Goal: Task Accomplishment & Management: Manage account settings

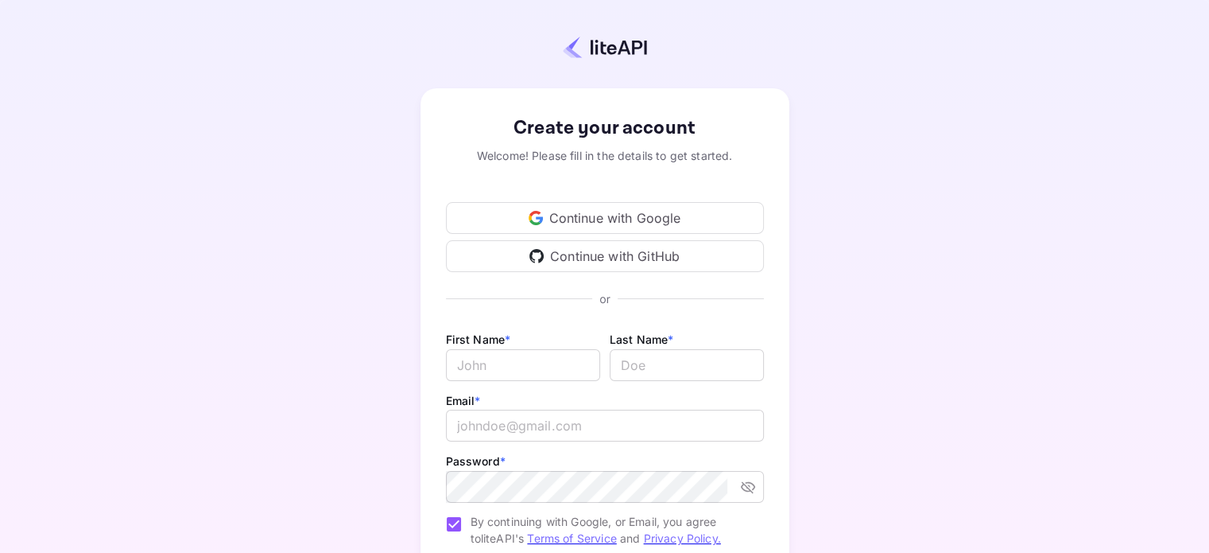
click at [604, 216] on div "Continue with Google" at bounding box center [605, 218] width 318 height 32
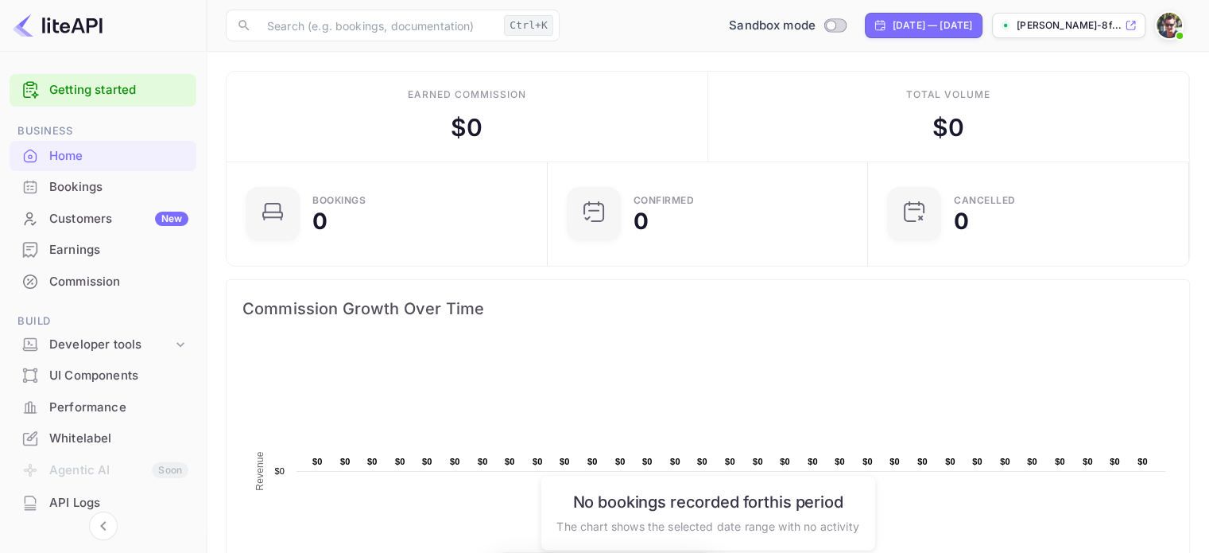
scroll to position [246, 299]
click at [1122, 21] on div "[PERSON_NAME]-8f..." at bounding box center [1068, 25] width 153 height 25
click at [1161, 25] on img at bounding box center [1169, 25] width 25 height 25
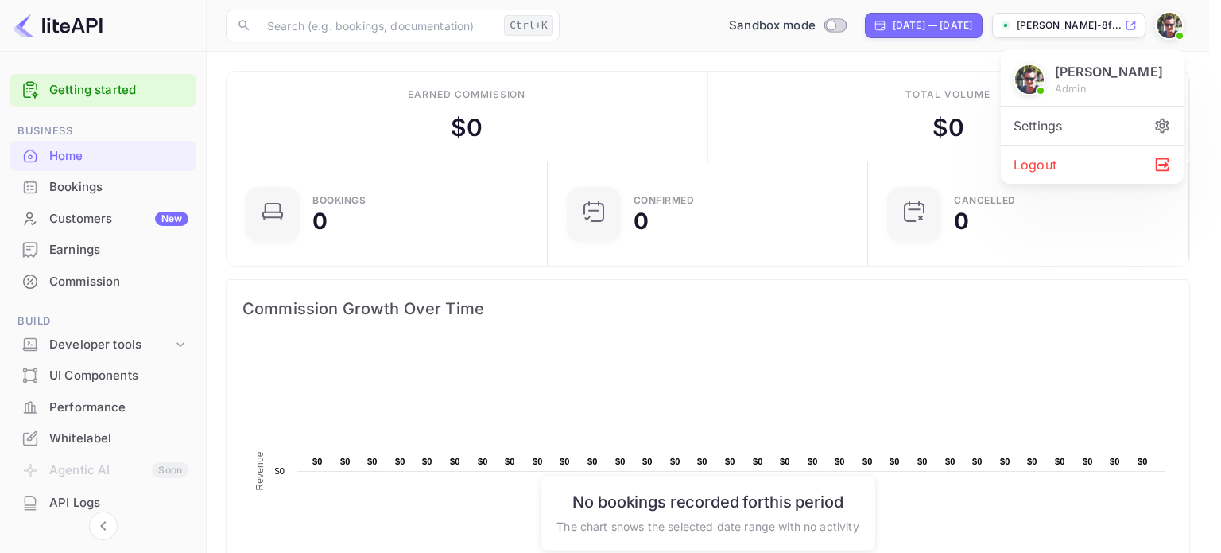
click at [107, 91] on div at bounding box center [610, 276] width 1221 height 553
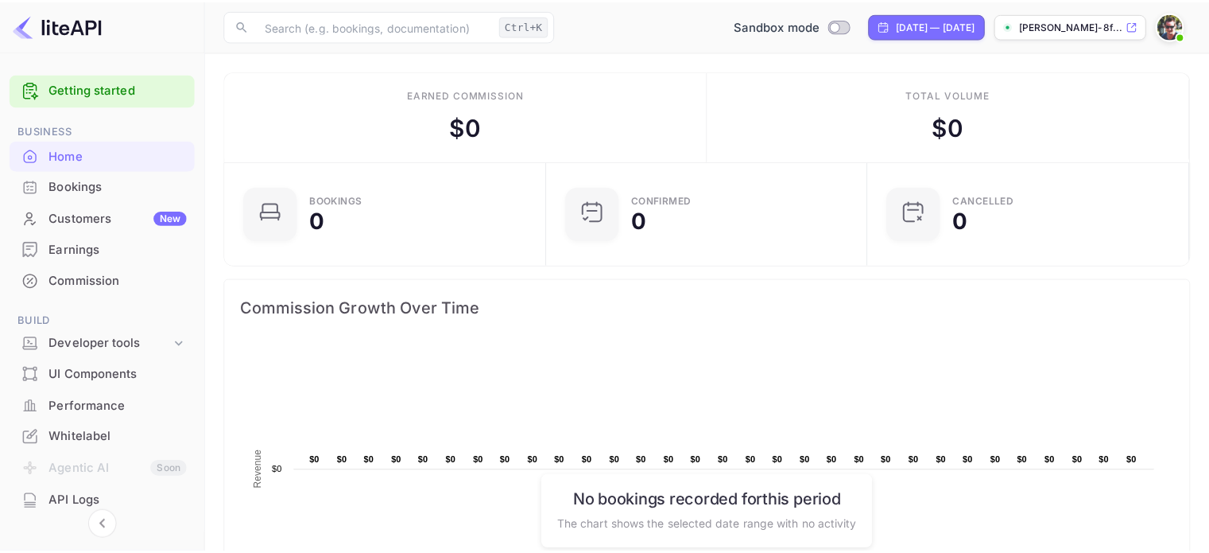
scroll to position [13, 13]
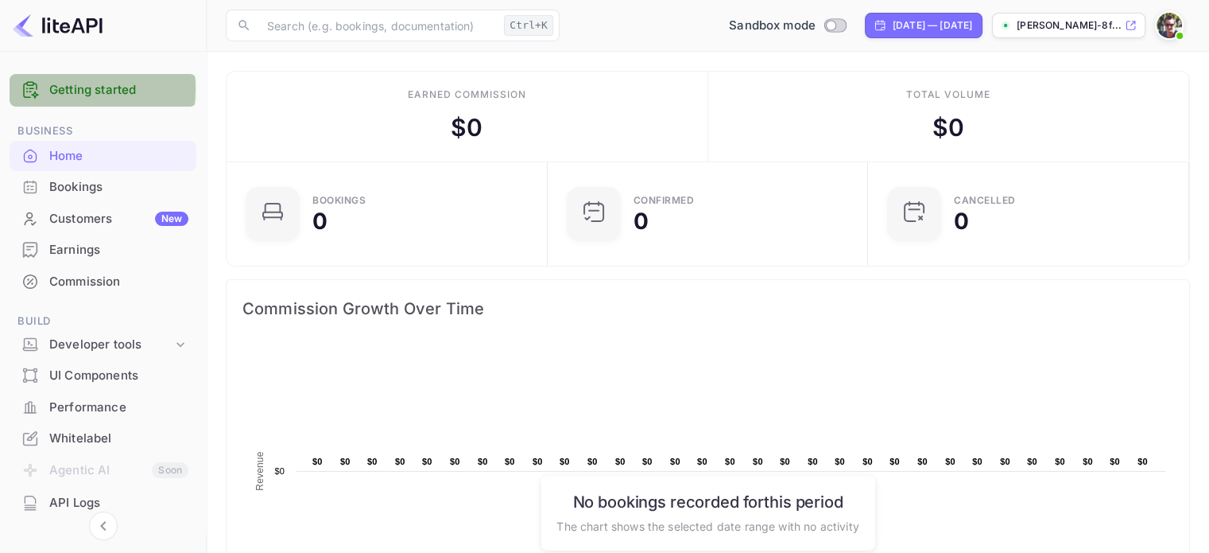
click at [57, 88] on link "Getting started" at bounding box center [118, 90] width 139 height 18
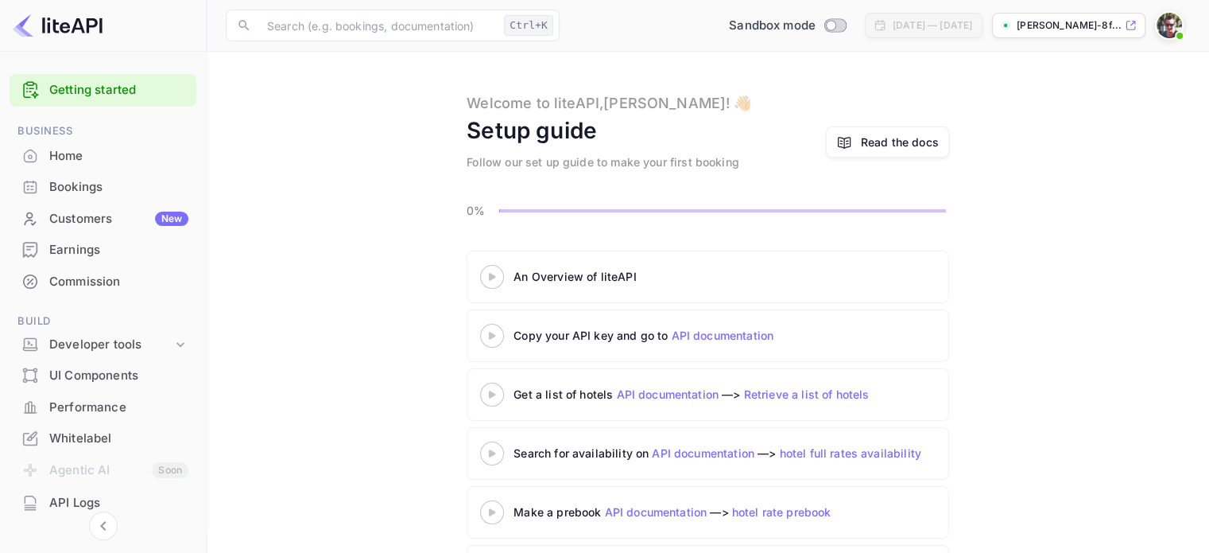
scroll to position [78, 0]
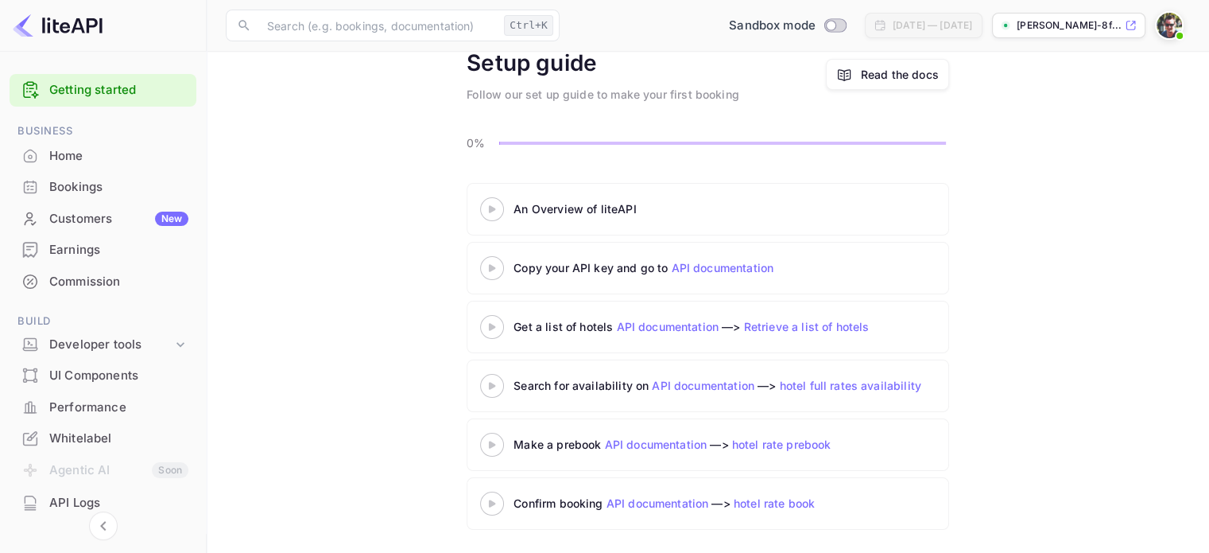
click at [544, 272] on div "Copy your API key and go to API documentation" at bounding box center [712, 267] width 397 height 17
click at [680, 266] on link "API documentation" at bounding box center [722, 268] width 103 height 14
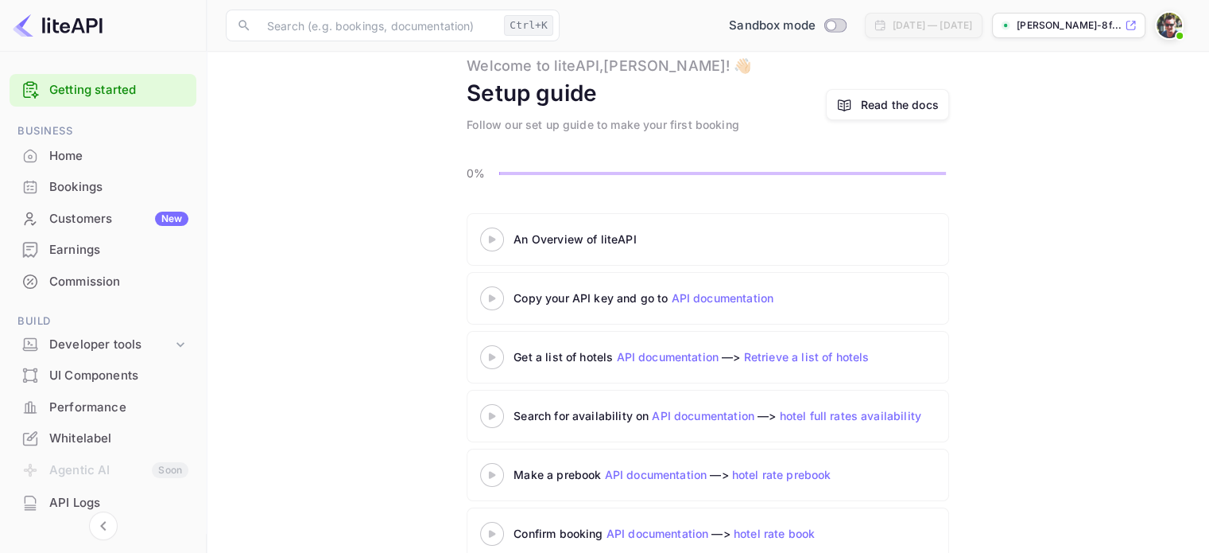
scroll to position [0, 0]
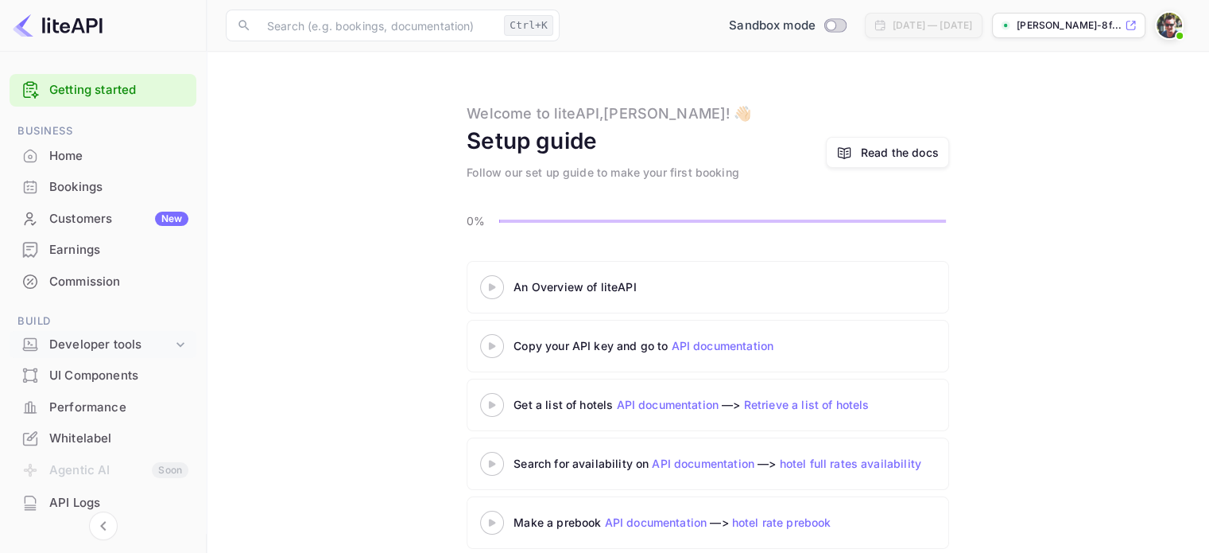
click at [109, 347] on div "Developer tools" at bounding box center [110, 344] width 123 height 18
click at [99, 390] on p "API Keys" at bounding box center [79, 395] width 47 height 17
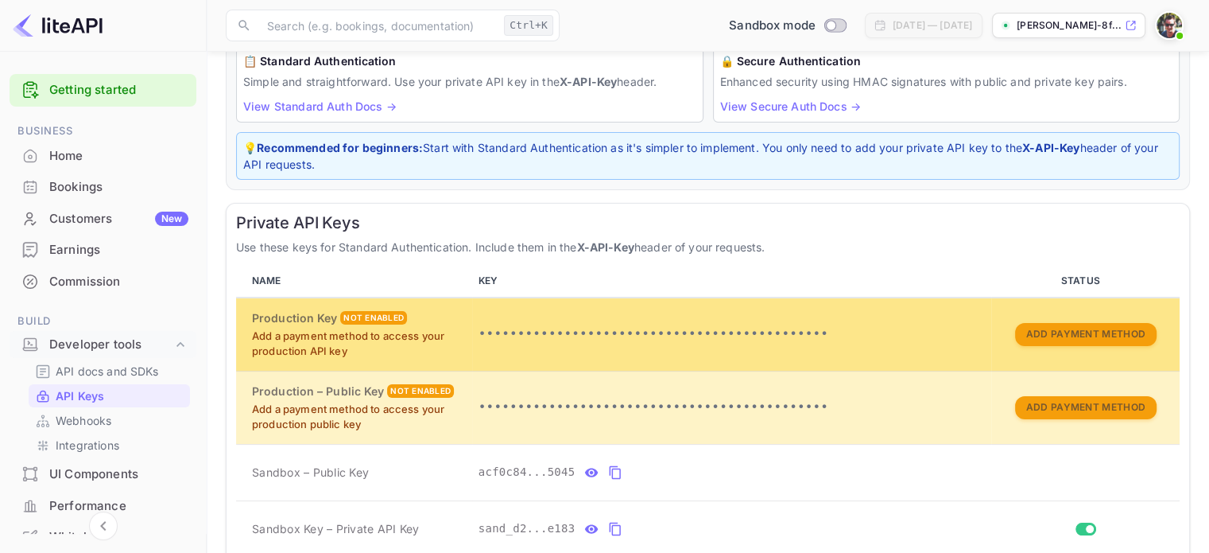
scroll to position [159, 0]
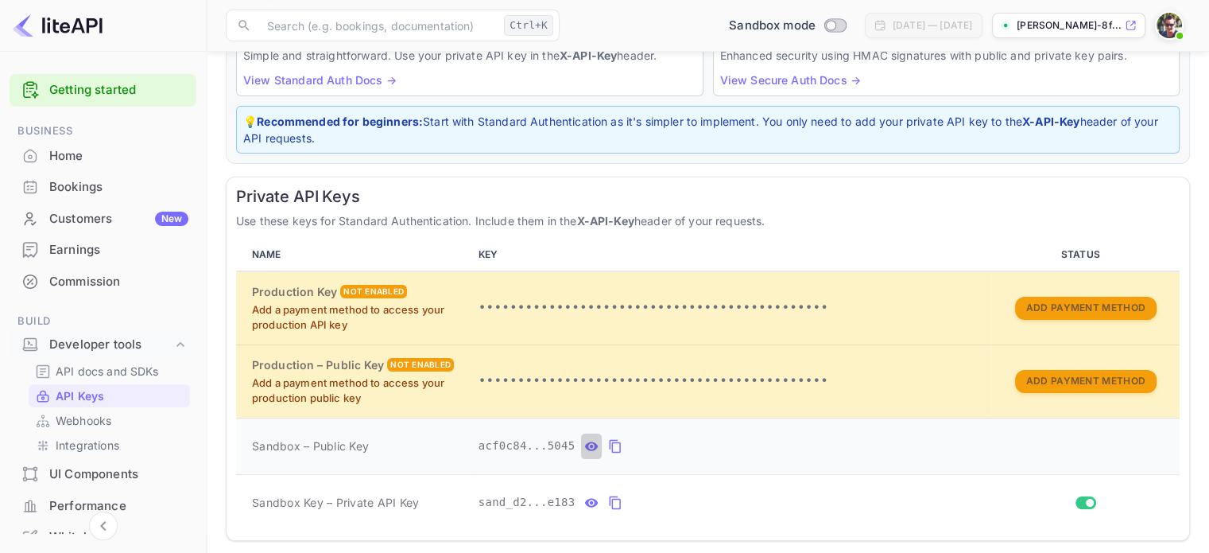
click at [585, 444] on icon "private api keys table" at bounding box center [592, 445] width 14 height 9
click at [736, 444] on icon "private api keys table" at bounding box center [743, 445] width 14 height 19
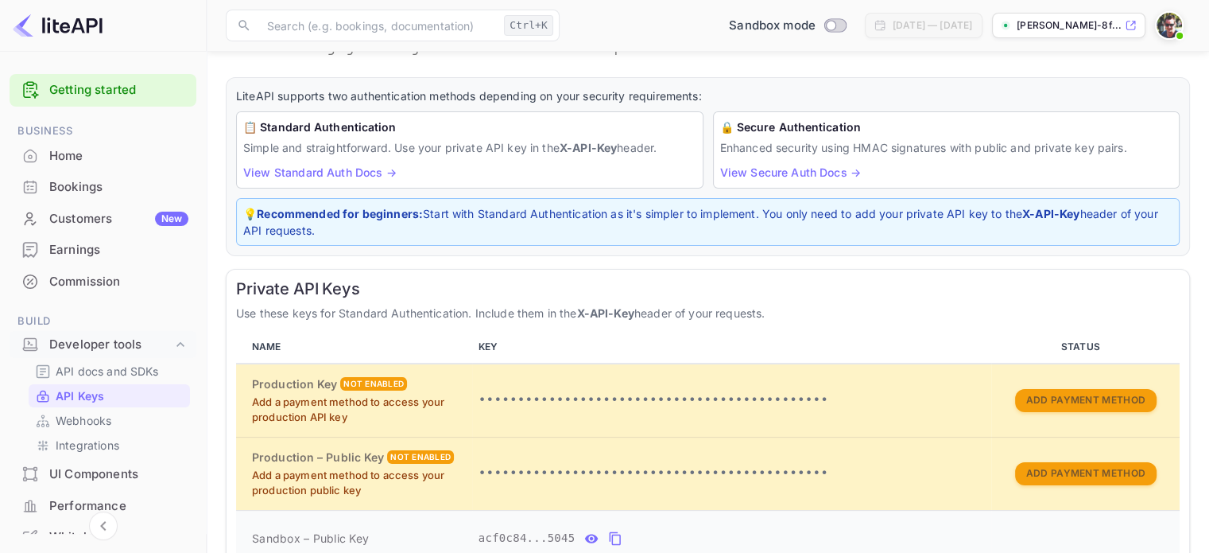
scroll to position [0, 0]
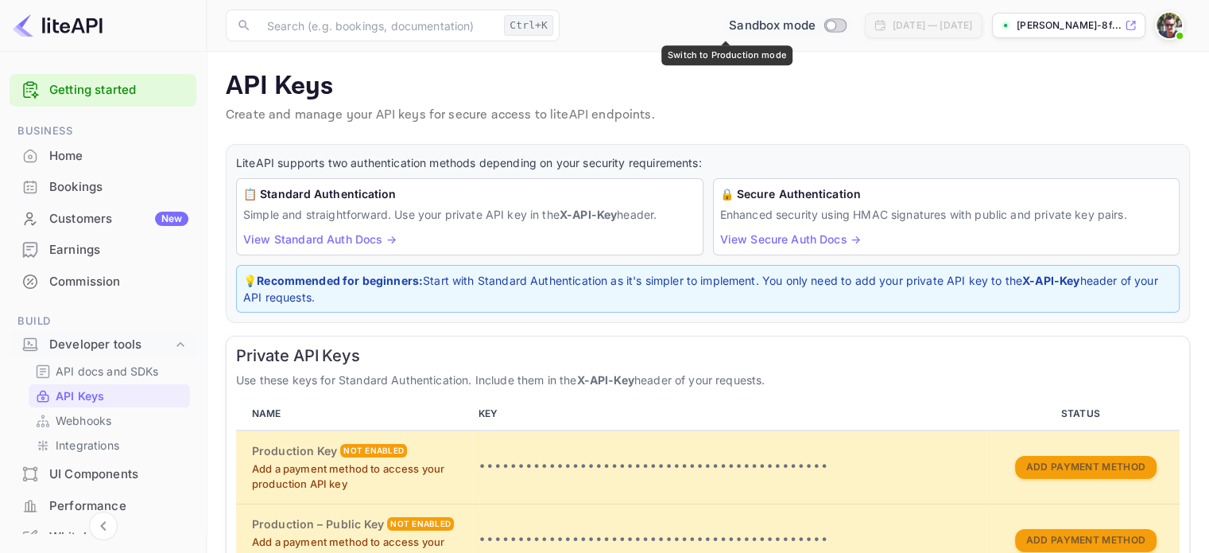
click at [816, 23] on input "Switch to Production mode" at bounding box center [832, 25] width 32 height 10
checkbox input "false"
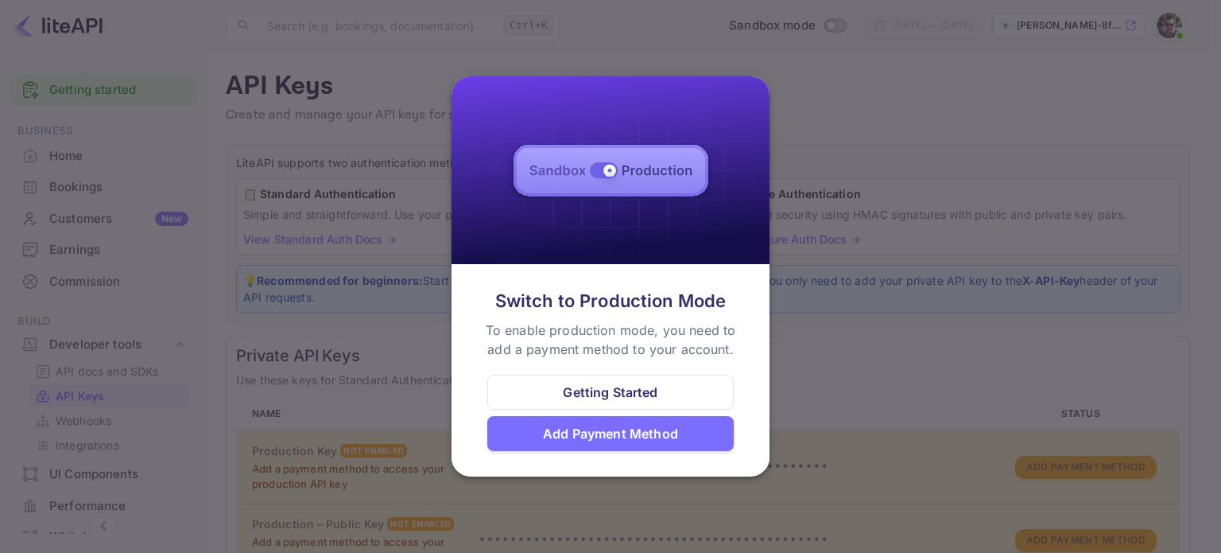
click at [868, 102] on div at bounding box center [610, 276] width 1221 height 553
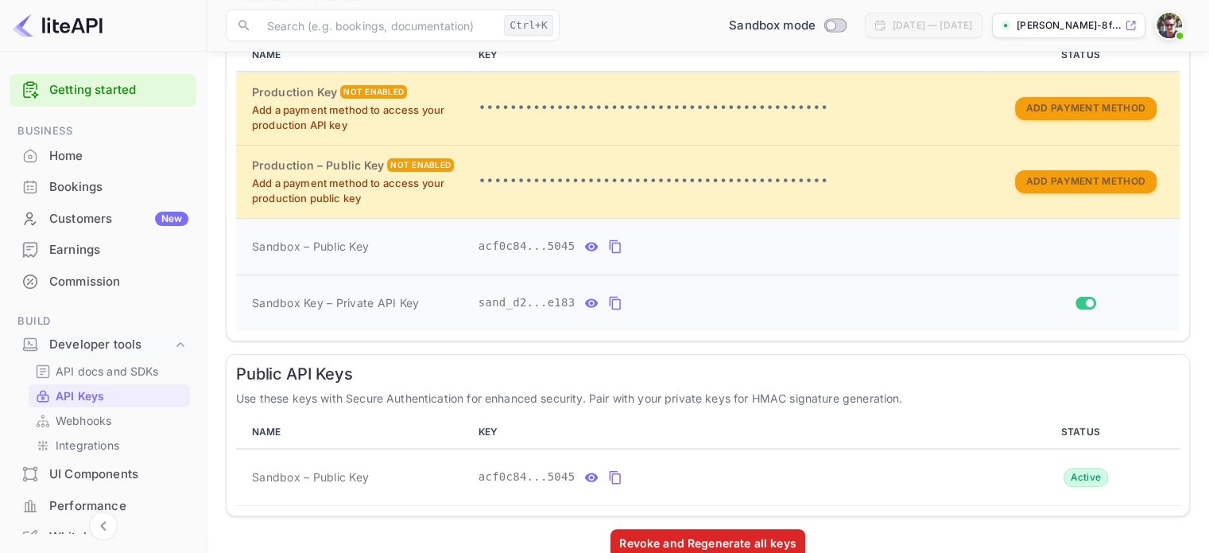
scroll to position [385, 0]
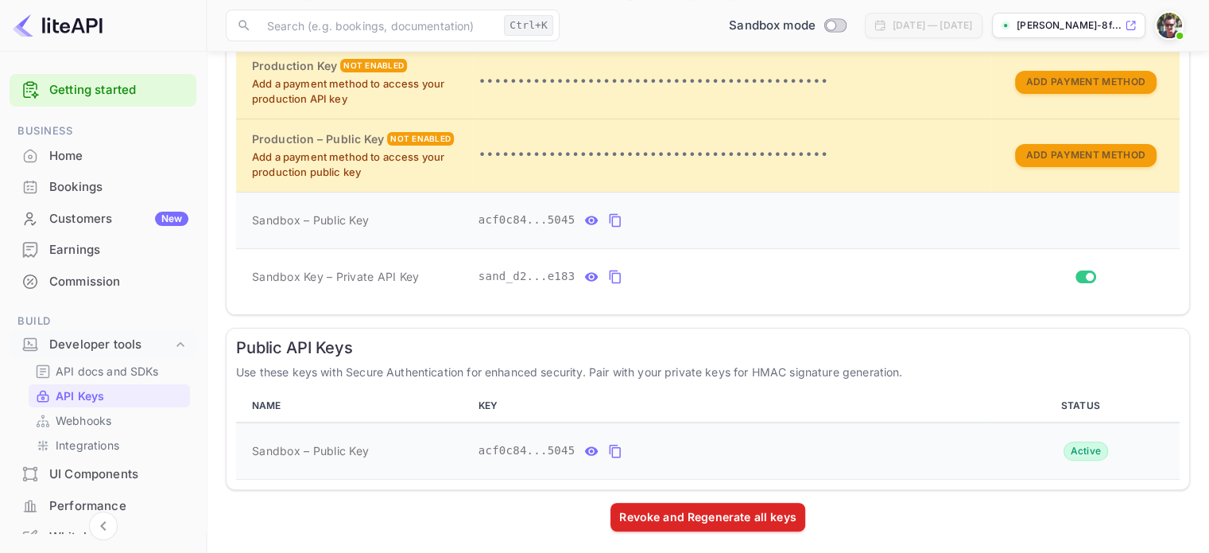
click at [584, 448] on icon "public api keys table" at bounding box center [591, 450] width 14 height 19
click at [84, 21] on img at bounding box center [58, 25] width 90 height 25
click at [78, 36] on img at bounding box center [58, 25] width 90 height 25
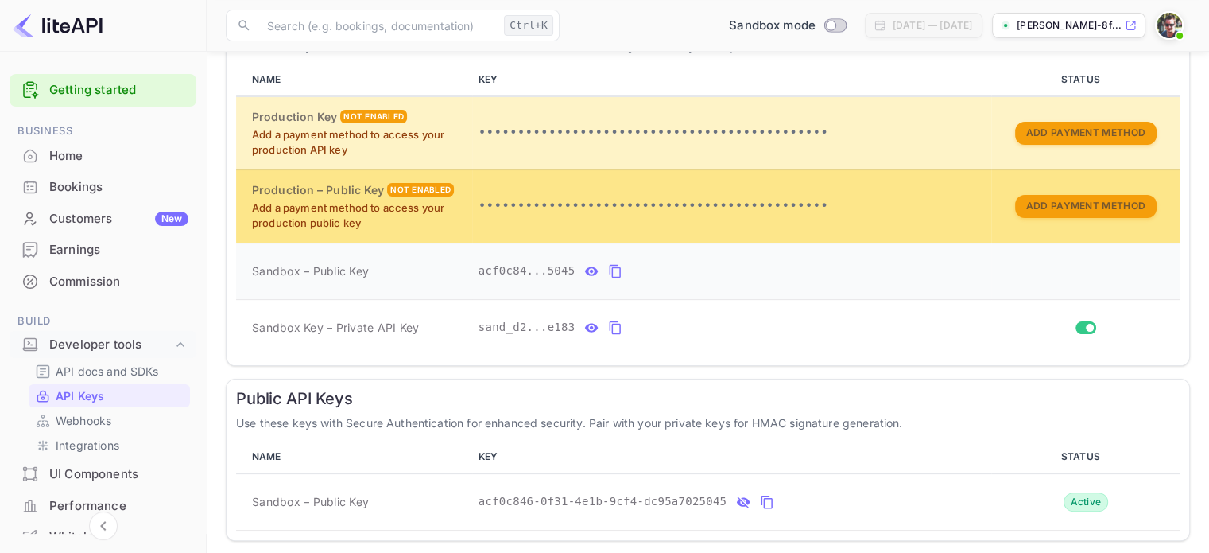
scroll to position [305, 0]
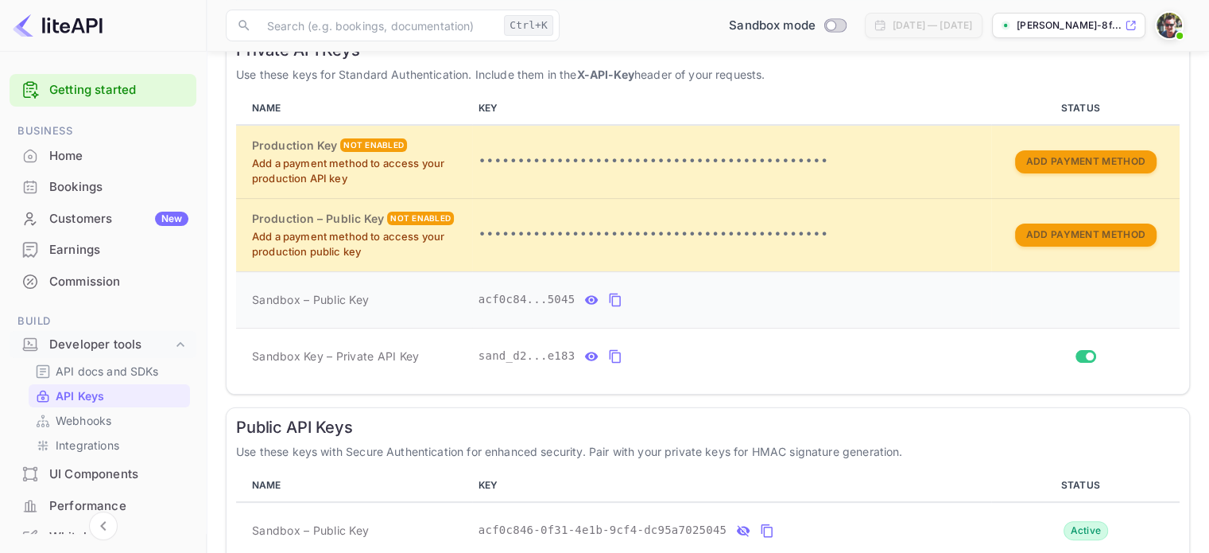
click at [117, 242] on div "Earnings" at bounding box center [118, 250] width 139 height 18
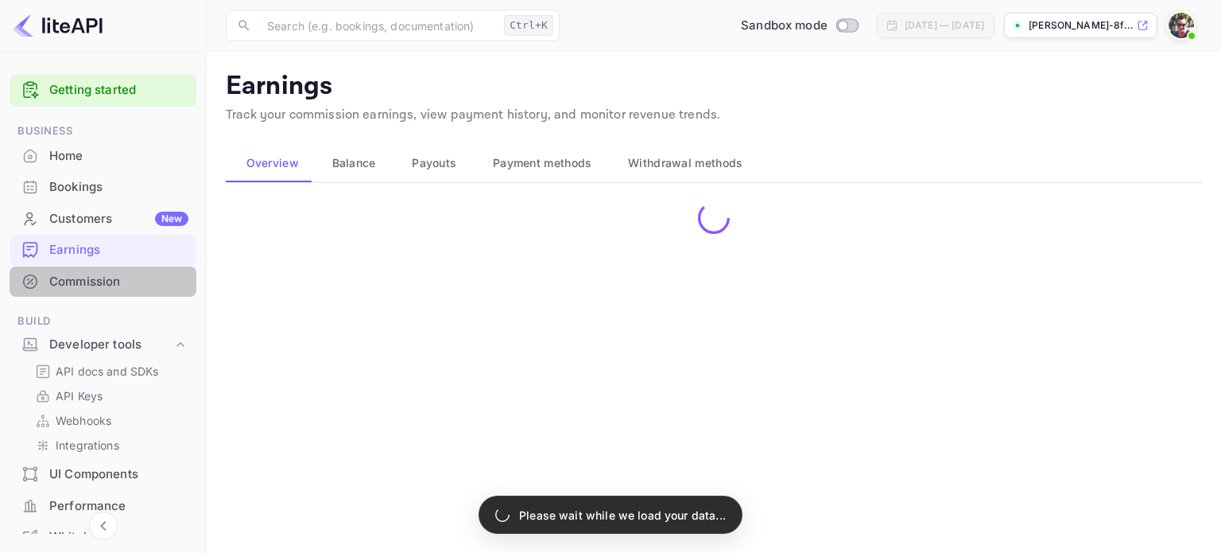
click at [108, 281] on div "Commission" at bounding box center [118, 282] width 139 height 18
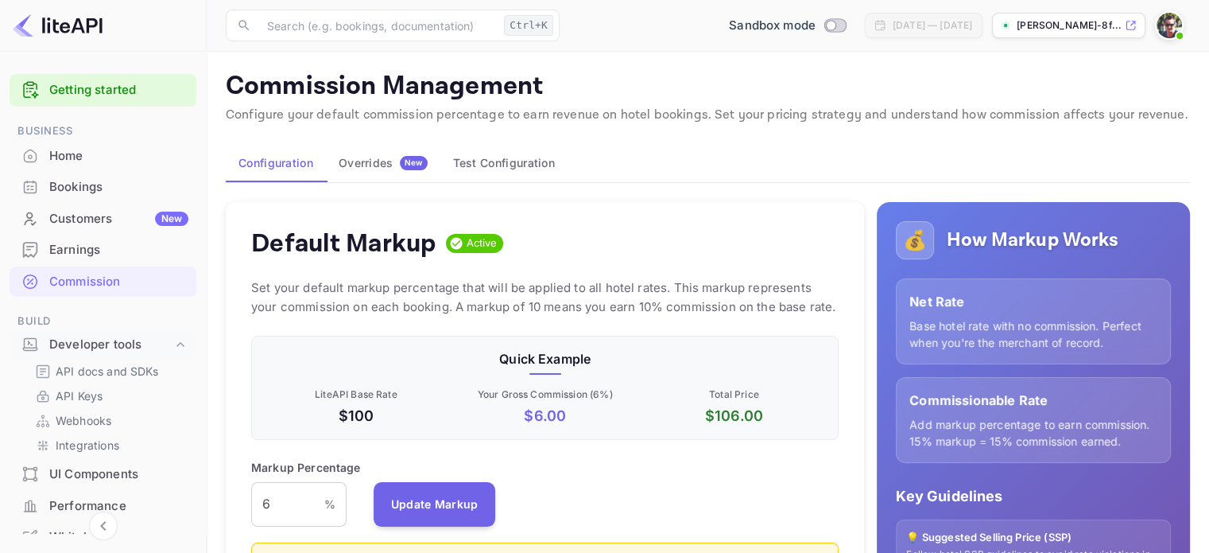
scroll to position [270, 576]
click at [118, 247] on div "Earnings" at bounding box center [118, 250] width 139 height 18
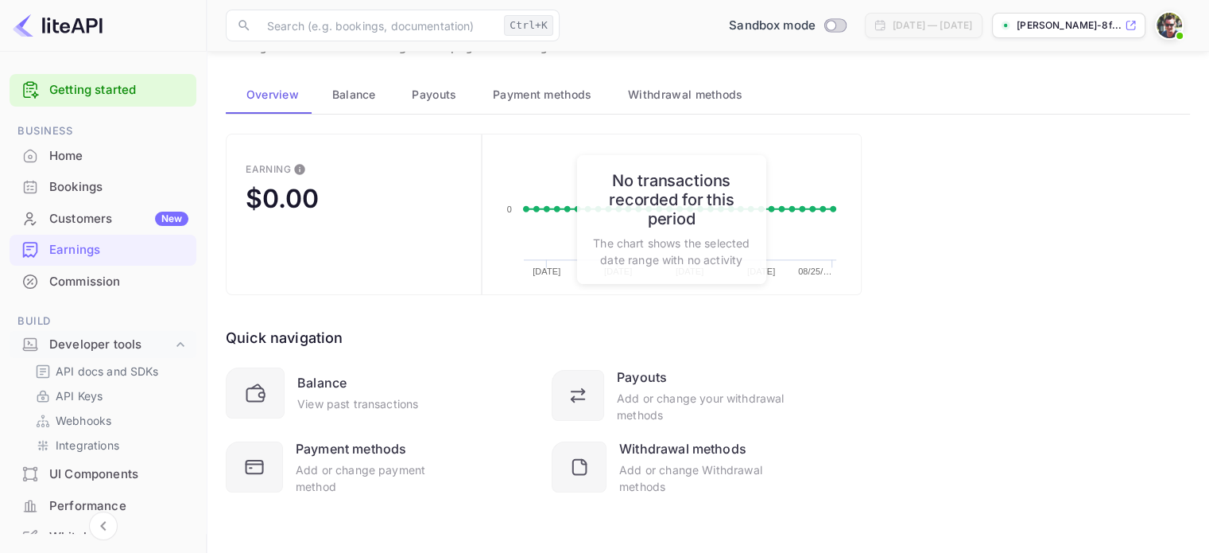
click at [92, 223] on div "Customers New" at bounding box center [118, 219] width 139 height 18
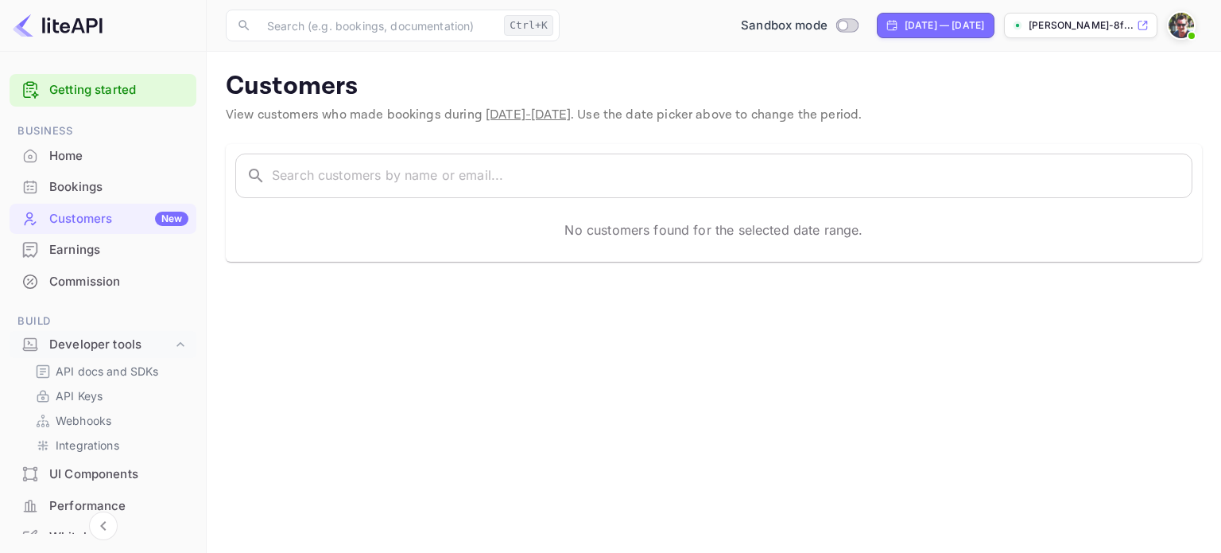
click at [103, 178] on div "Bookings" at bounding box center [118, 187] width 139 height 18
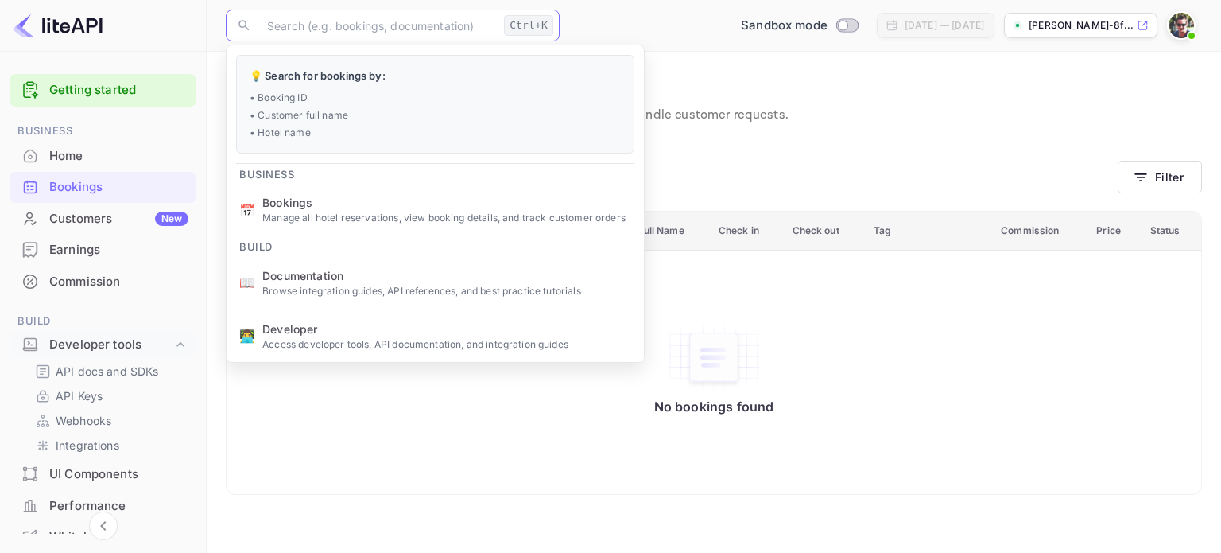
click at [311, 12] on input "text" at bounding box center [378, 26] width 240 height 32
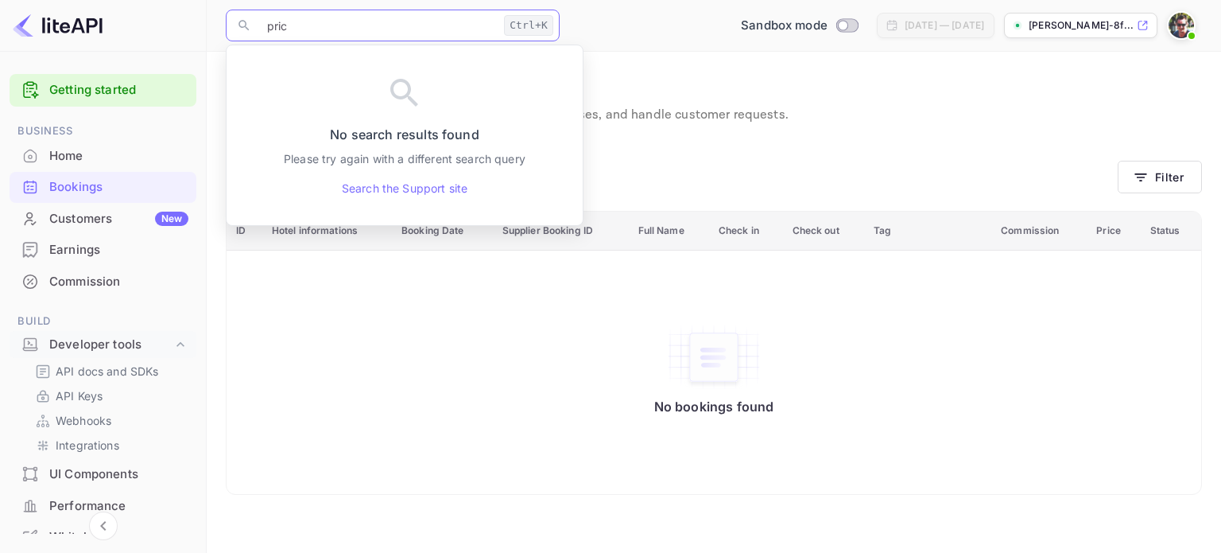
type input "pric"
click at [90, 152] on div "Home" at bounding box center [118, 156] width 139 height 18
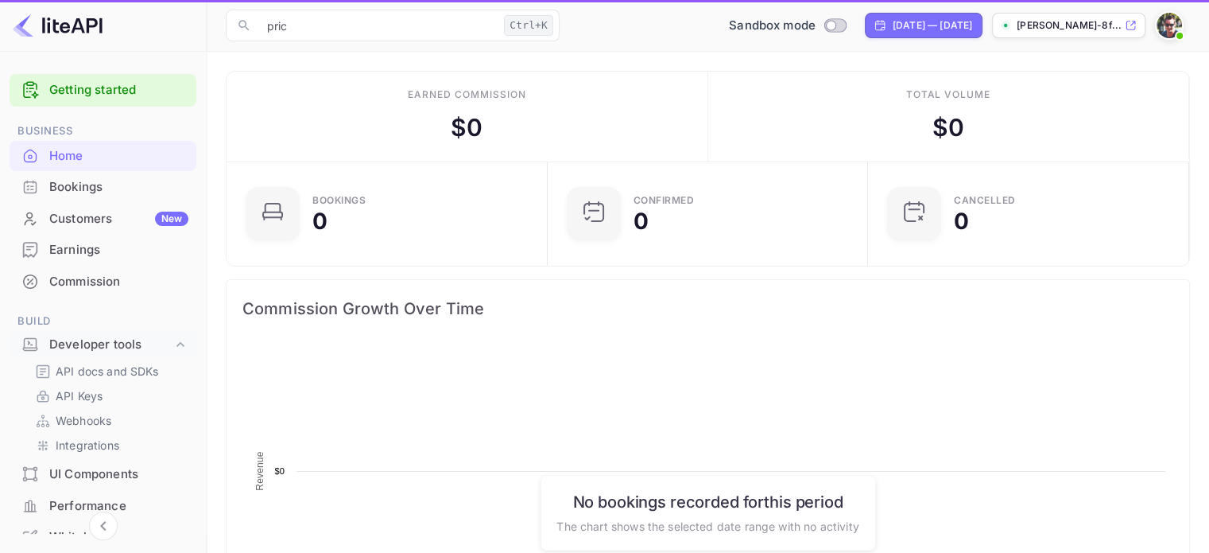
scroll to position [246, 299]
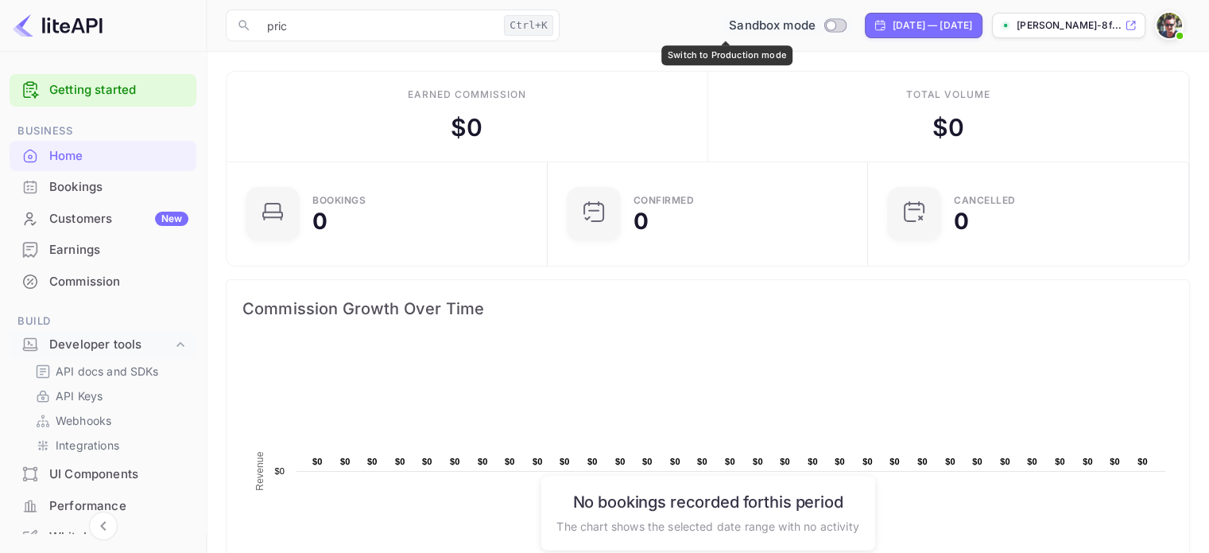
click at [784, 21] on div "Sandbox mode" at bounding box center [788, 26] width 130 height 18
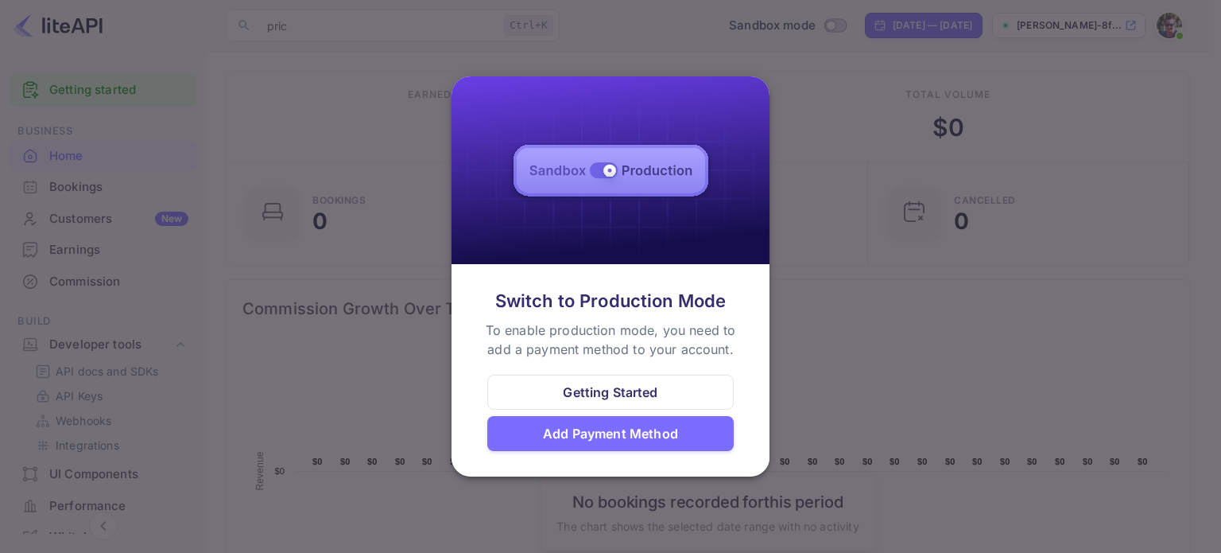
click at [614, 435] on div "Add Payment Method" at bounding box center [610, 433] width 135 height 19
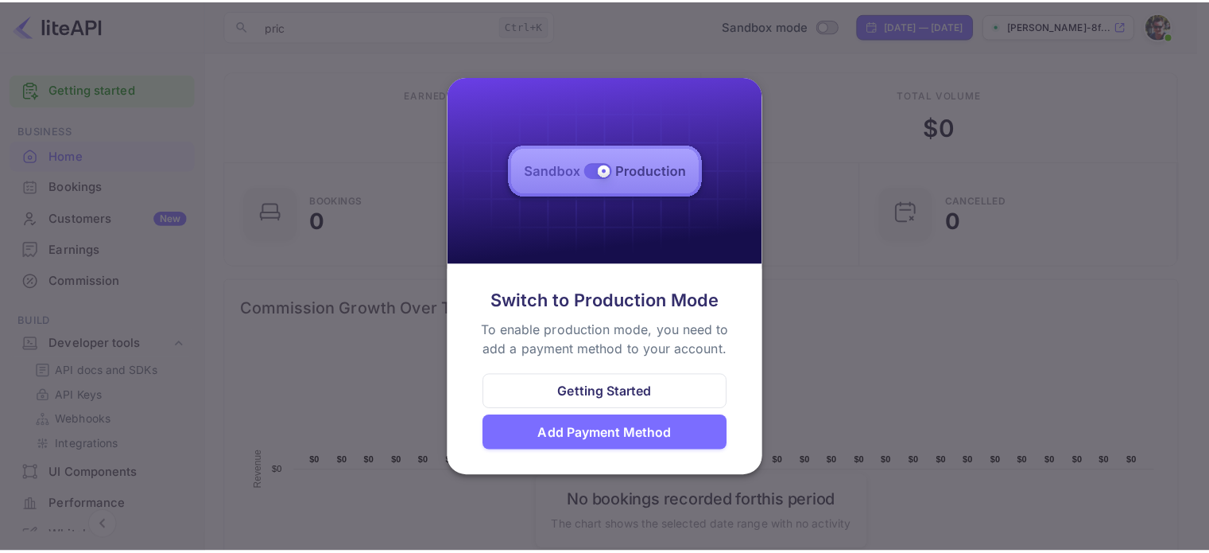
scroll to position [13, 13]
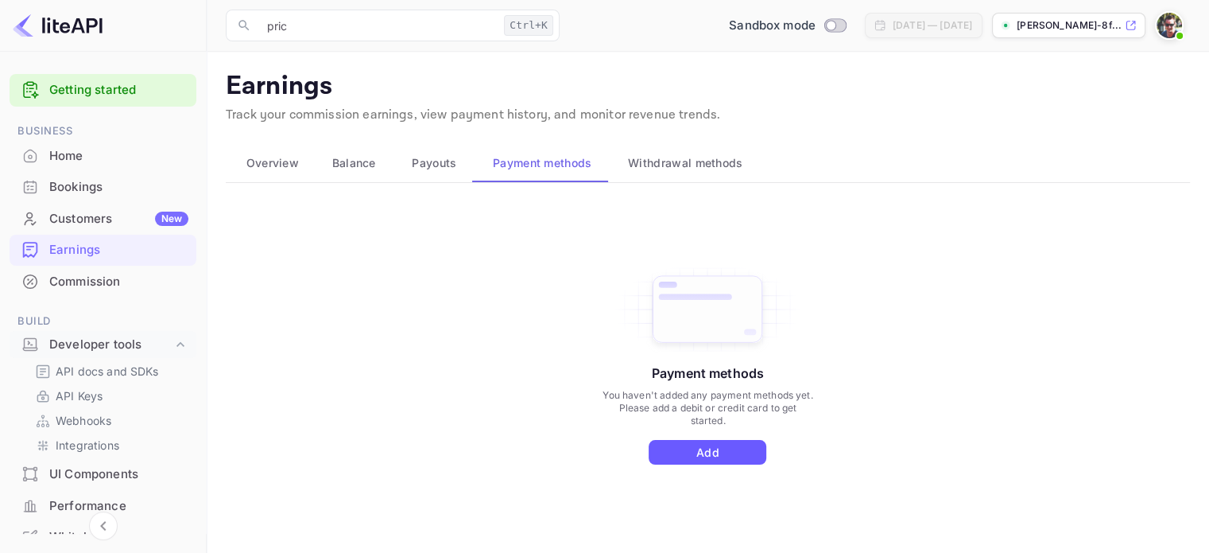
click at [715, 453] on button "Add" at bounding box center [708, 452] width 118 height 25
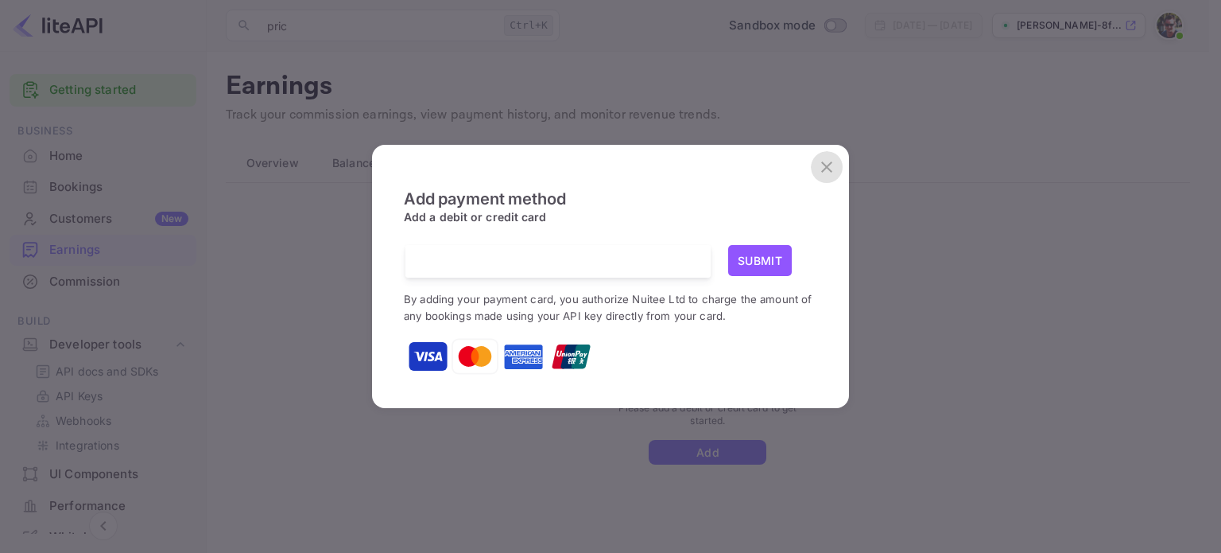
click at [832, 156] on button "close" at bounding box center [827, 167] width 32 height 32
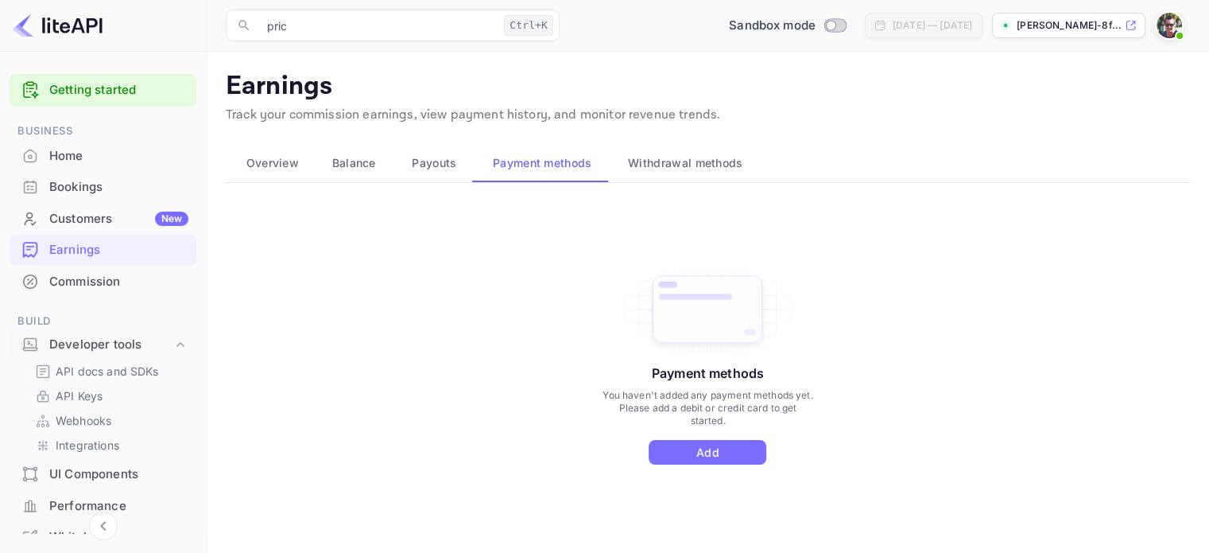
click at [457, 152] on button "Payouts" at bounding box center [432, 163] width 81 height 38
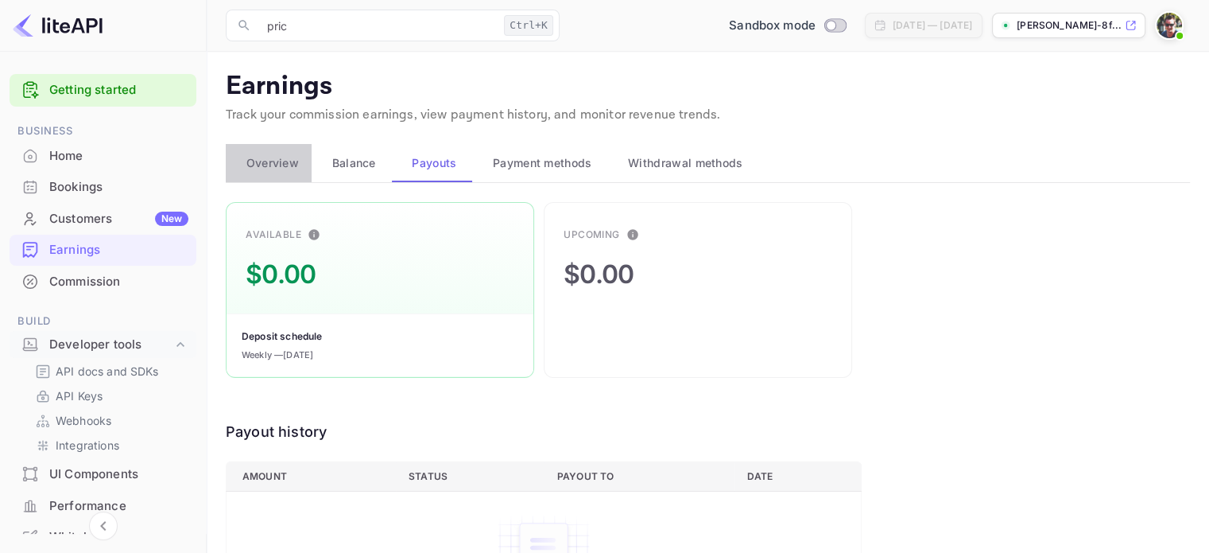
click at [298, 169] on span "Overview" at bounding box center [272, 162] width 52 height 19
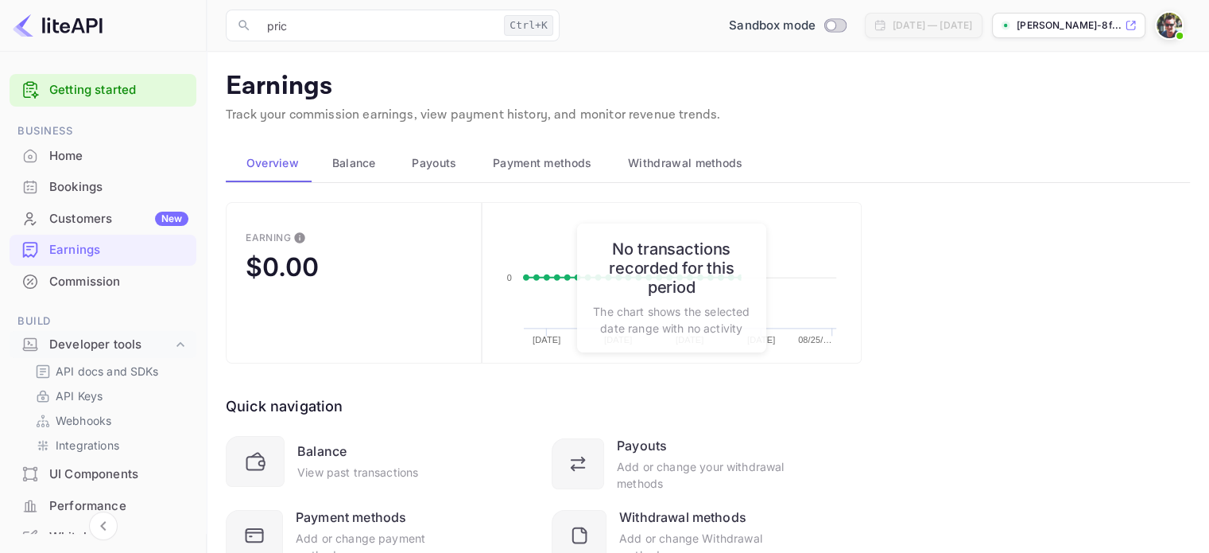
click at [348, 161] on span "Balance" at bounding box center [354, 162] width 44 height 19
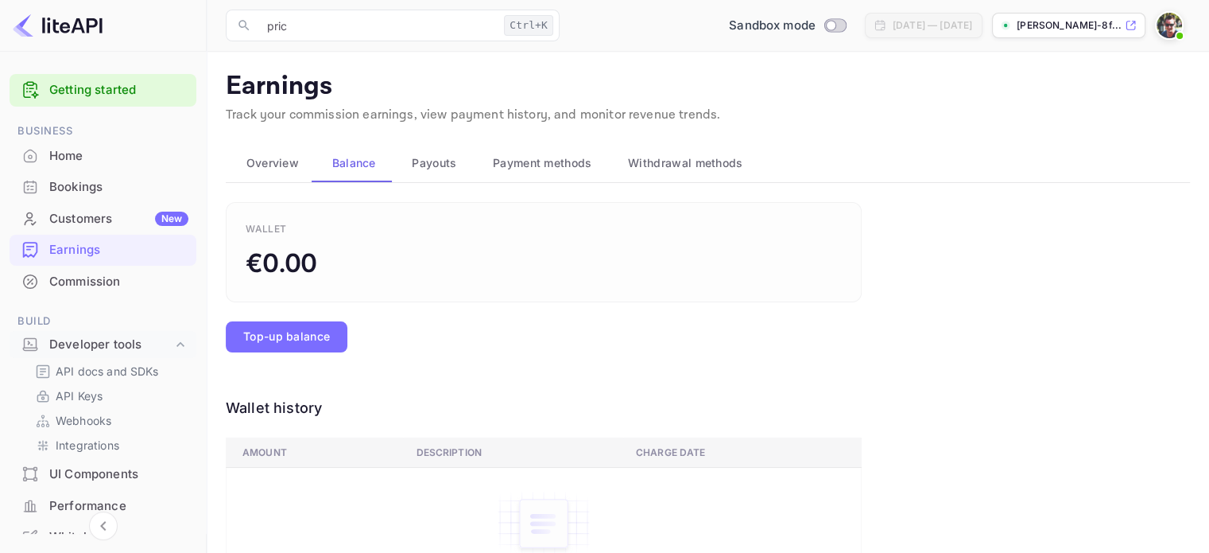
drag, startPoint x: 54, startPoint y: 12, endPoint x: 57, endPoint y: 20, distance: 8.6
click at [54, 15] on div at bounding box center [103, 26] width 207 height 52
click at [64, 25] on img at bounding box center [58, 25] width 90 height 25
drag, startPoint x: 139, startPoint y: 21, endPoint x: 0, endPoint y: 21, distance: 139.1
click at [0, 21] on div at bounding box center [103, 26] width 207 height 52
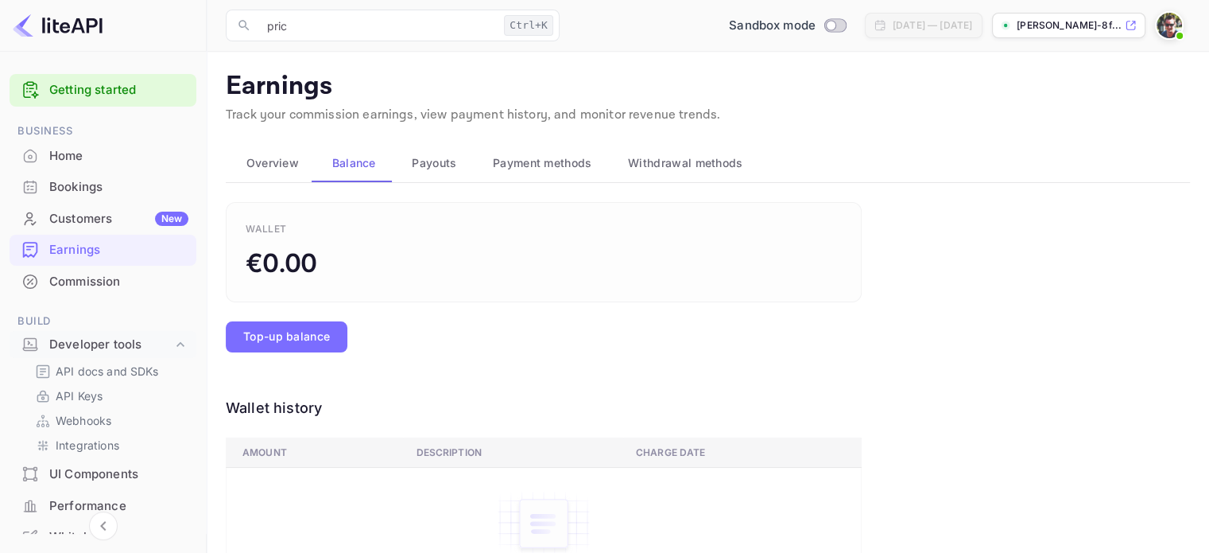
click at [1158, 23] on img at bounding box center [1169, 25] width 25 height 25
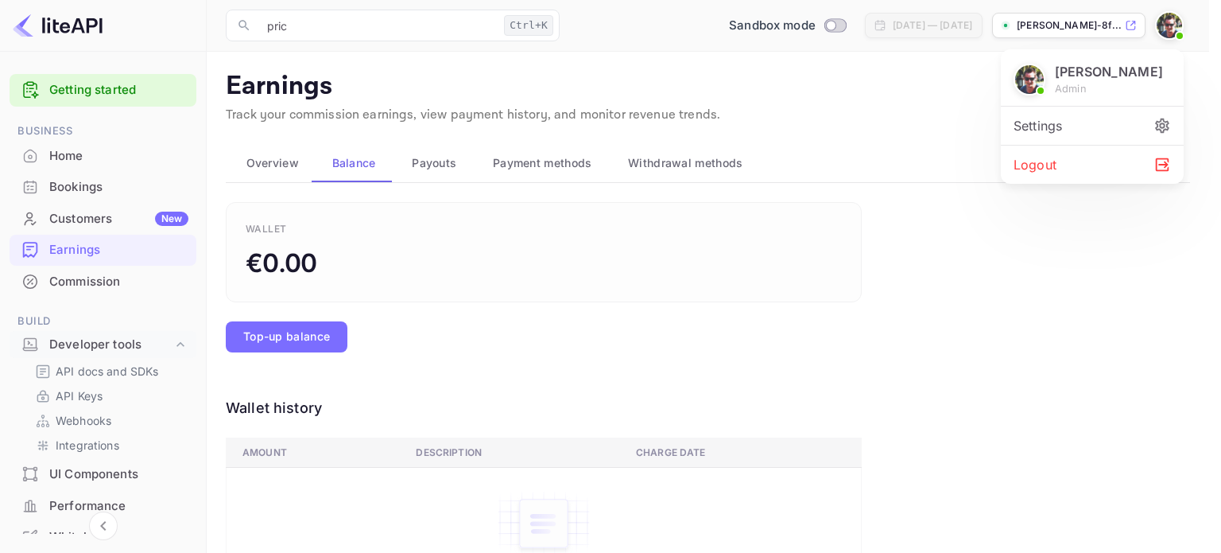
drag, startPoint x: 726, startPoint y: 27, endPoint x: 632, endPoint y: 28, distance: 93.8
click at [718, 27] on div at bounding box center [610, 276] width 1221 height 553
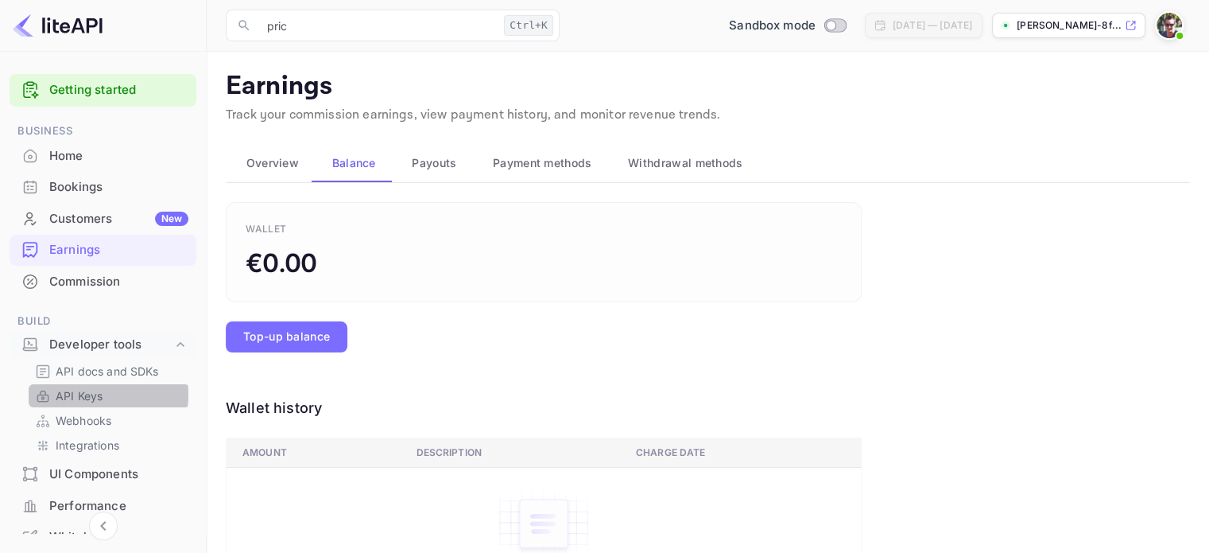
click at [85, 394] on p "API Keys" at bounding box center [79, 395] width 47 height 17
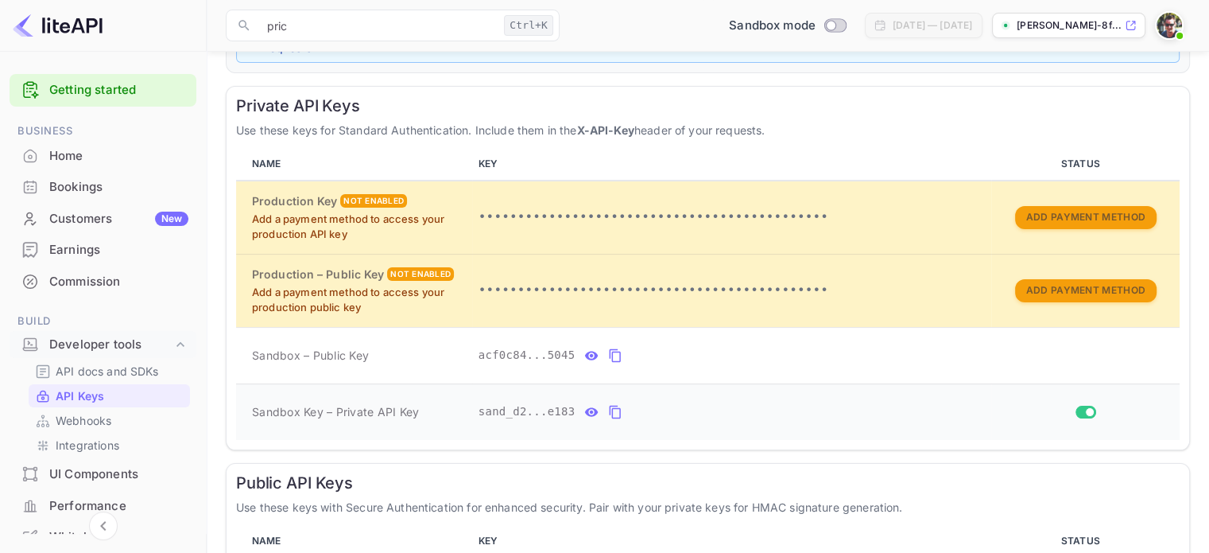
scroll to position [385, 0]
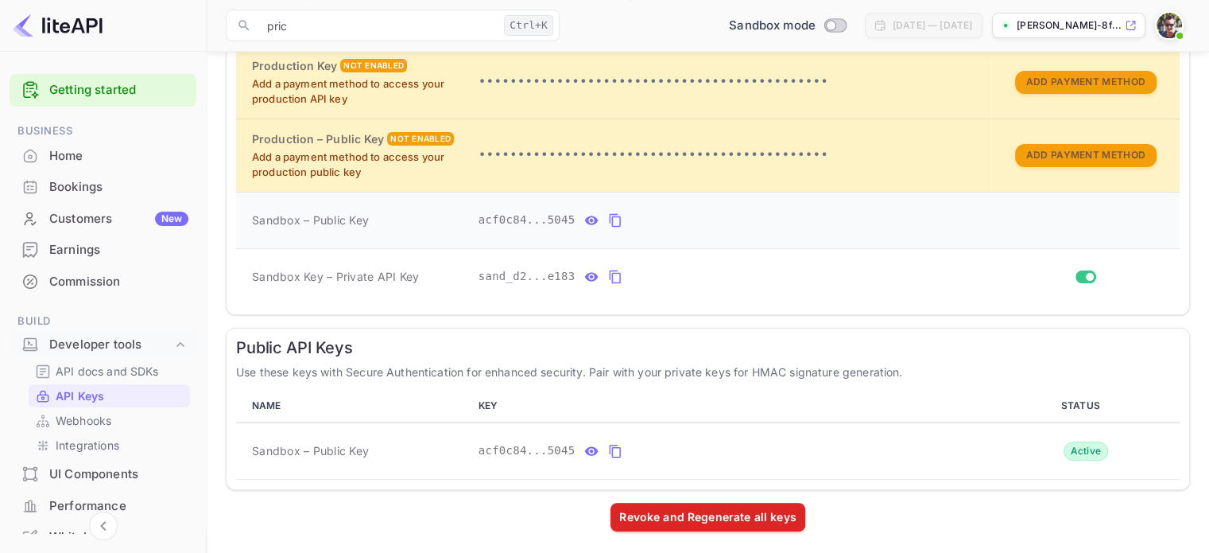
click at [585, 218] on icon "private api keys table" at bounding box center [592, 219] width 14 height 9
click at [760, 217] on icon "private api keys table" at bounding box center [767, 220] width 14 height 19
click at [585, 275] on icon "private api keys table" at bounding box center [592, 276] width 14 height 9
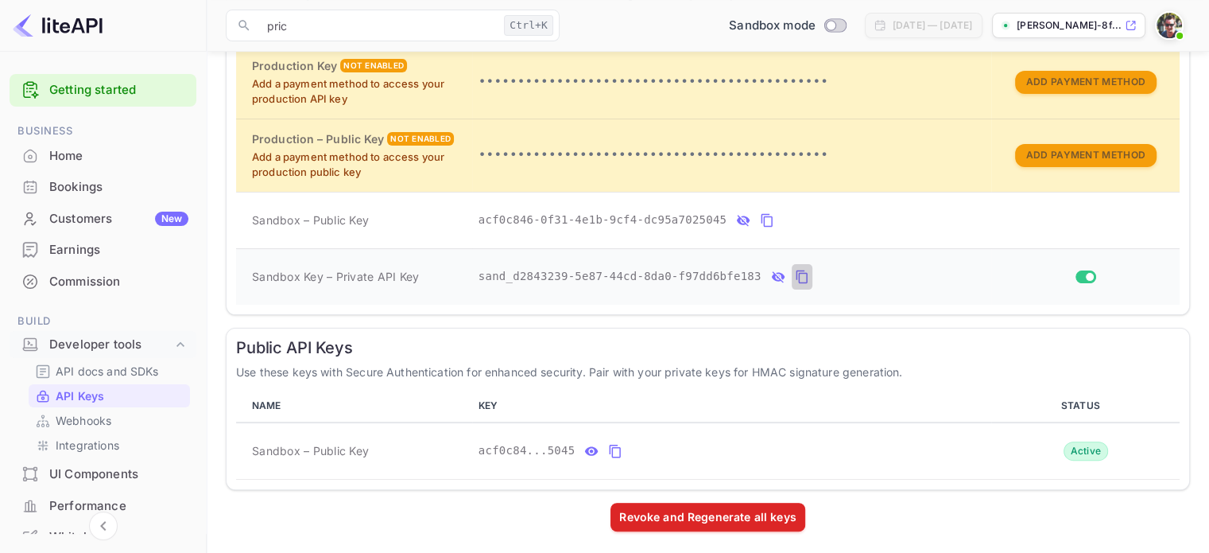
click at [796, 272] on icon "private api keys table" at bounding box center [801, 277] width 11 height 14
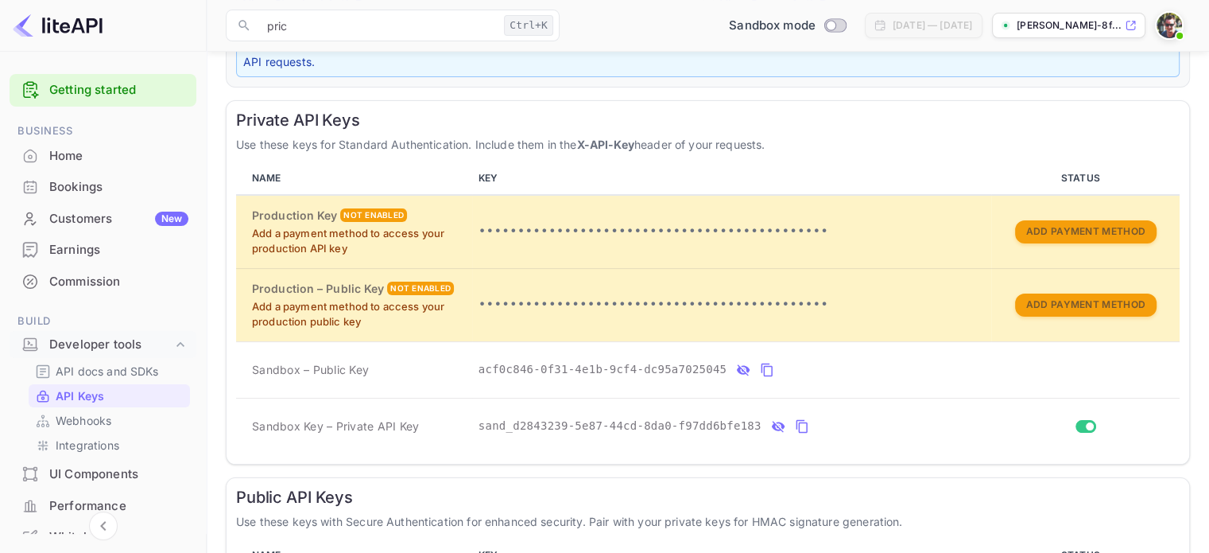
scroll to position [226, 0]
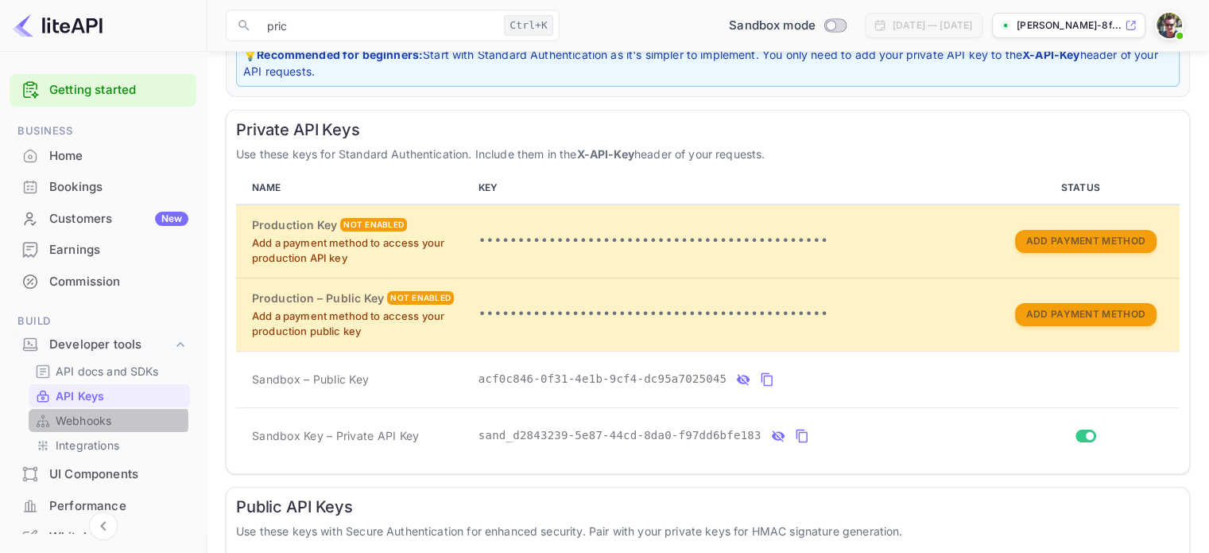
click at [95, 420] on p "Webhooks" at bounding box center [84, 420] width 56 height 17
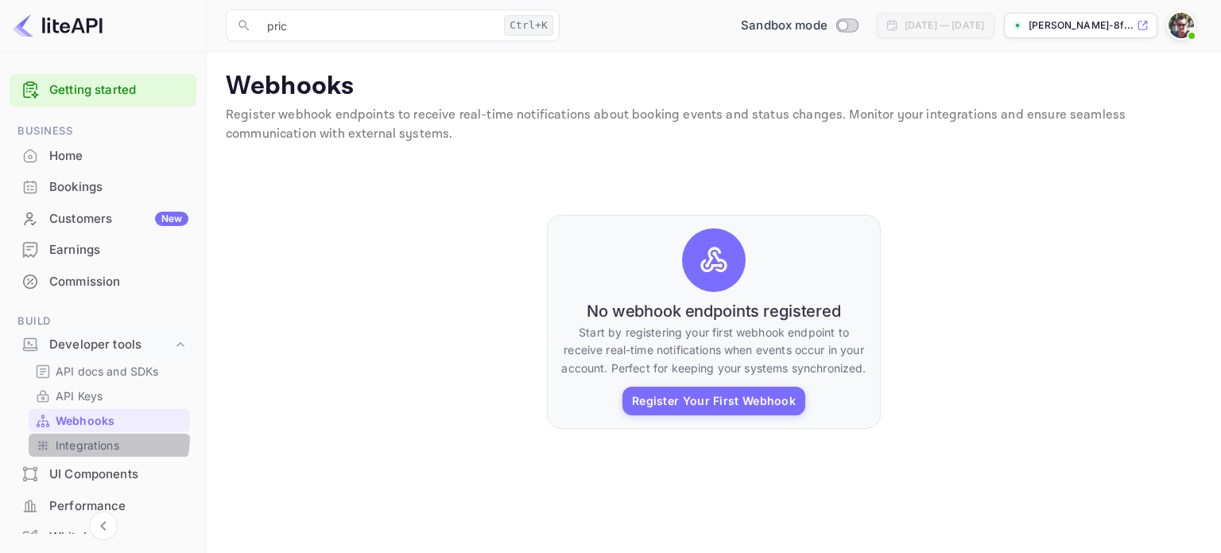
click at [99, 437] on p "Integrations" at bounding box center [88, 444] width 64 height 17
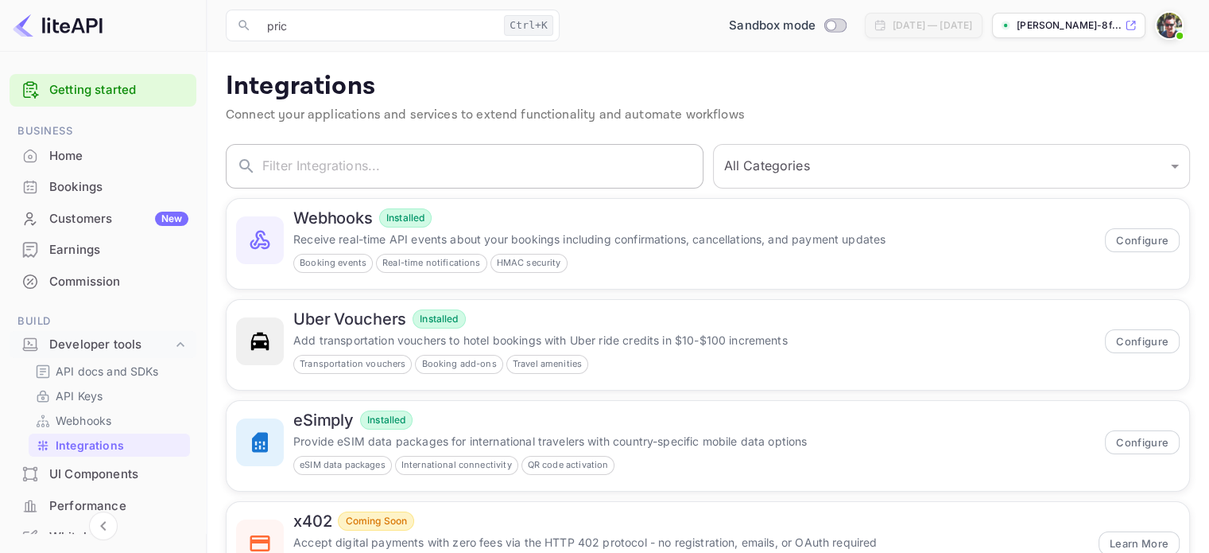
click at [385, 165] on input "text" at bounding box center [482, 166] width 441 height 45
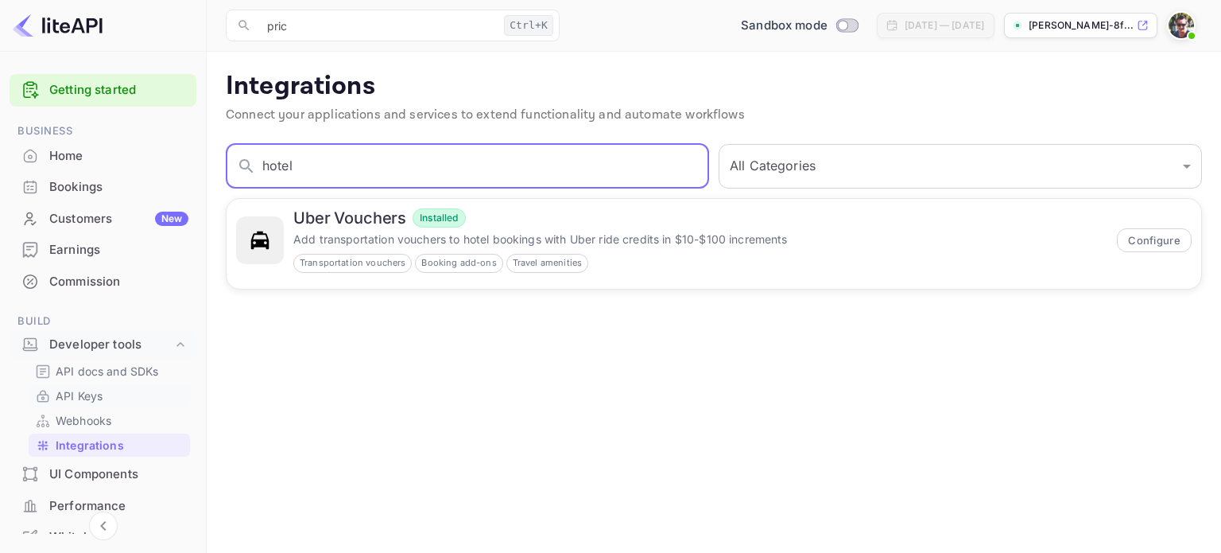
type input "hotel"
click at [126, 394] on link "API Keys" at bounding box center [109, 395] width 149 height 17
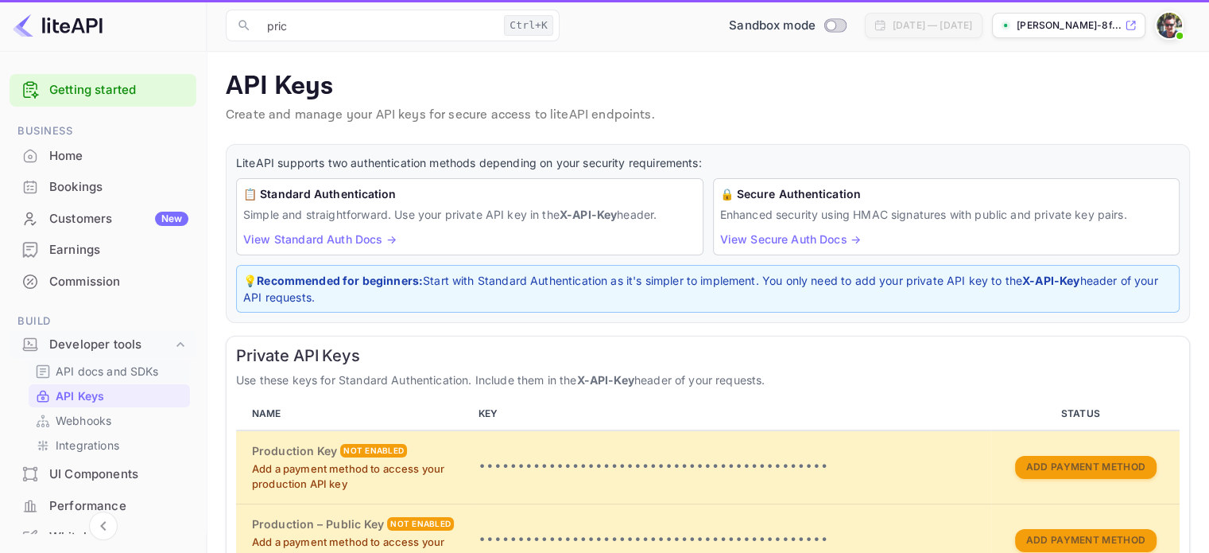
click at [114, 373] on p "API docs and SDKs" at bounding box center [107, 371] width 103 height 17
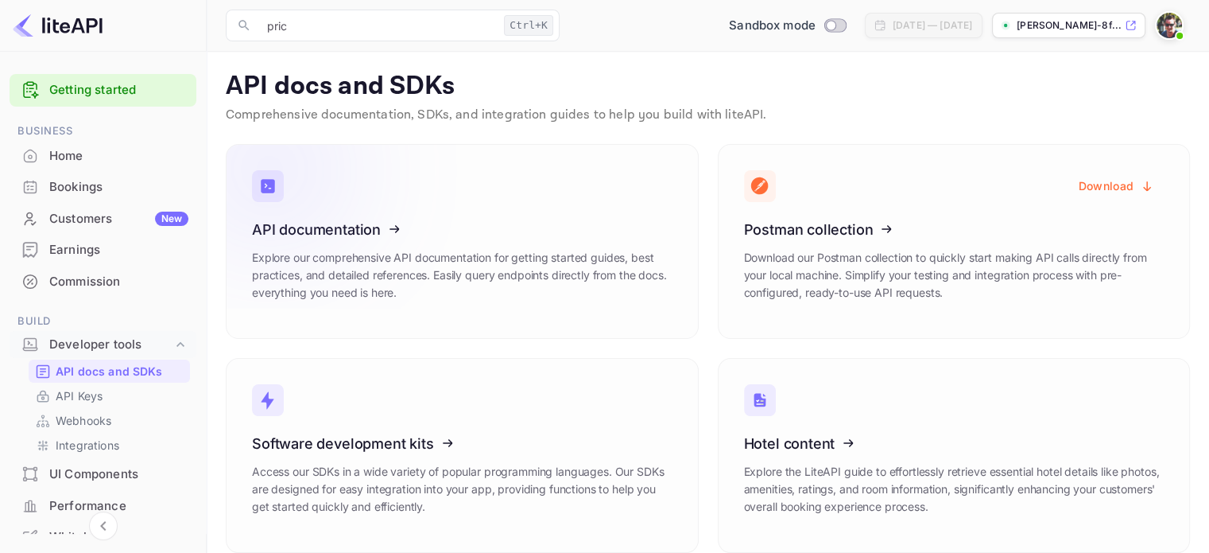
click at [369, 272] on icon at bounding box center [350, 227] width 247 height 164
